Goal: Find specific page/section: Find specific page/section

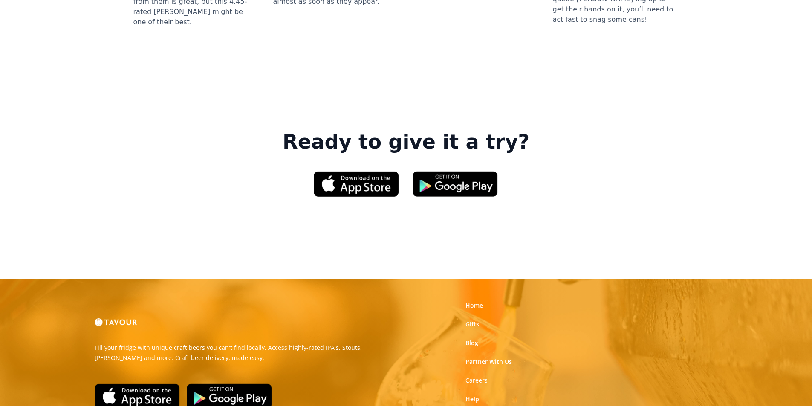
scroll to position [1289, 0]
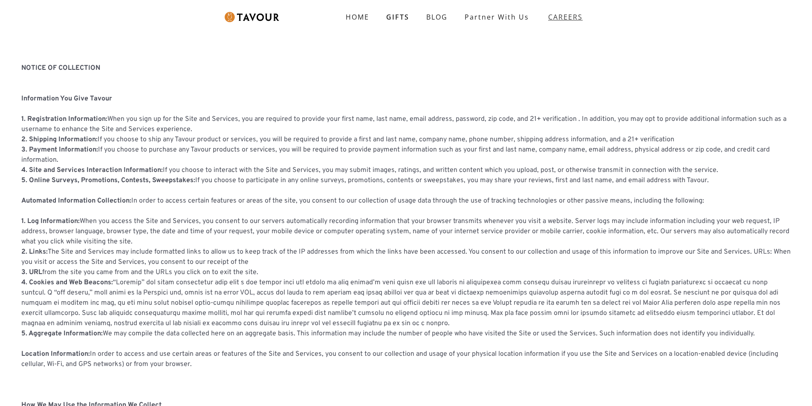
click at [559, 11] on strong "CAREERS" at bounding box center [565, 17] width 35 height 17
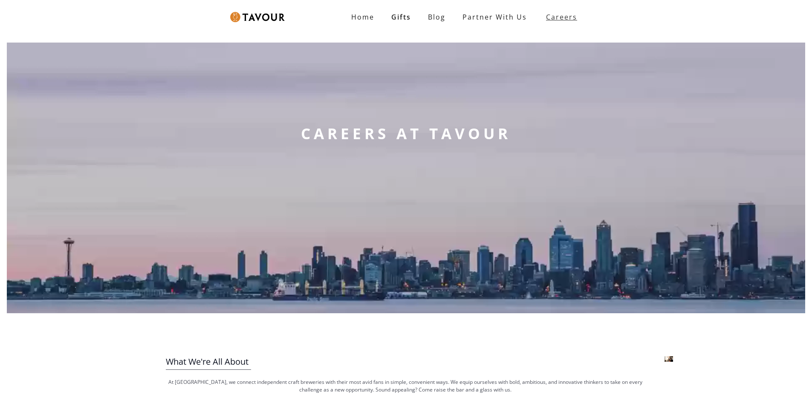
click at [544, 20] on span "Careers" at bounding box center [559, 17] width 31 height 17
